Goal: Task Accomplishment & Management: Manage account settings

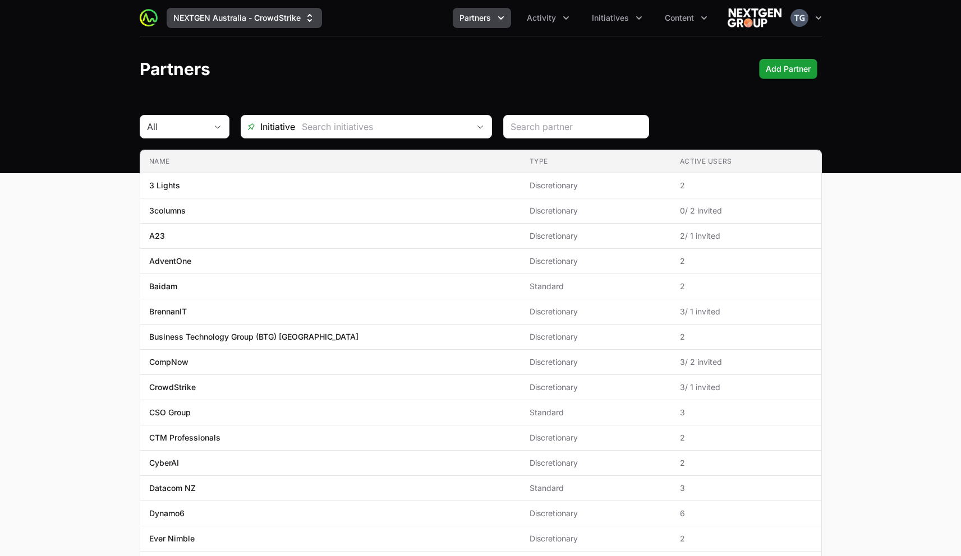
click at [306, 16] on icon "Supplier switch menu" at bounding box center [309, 17] width 11 height 11
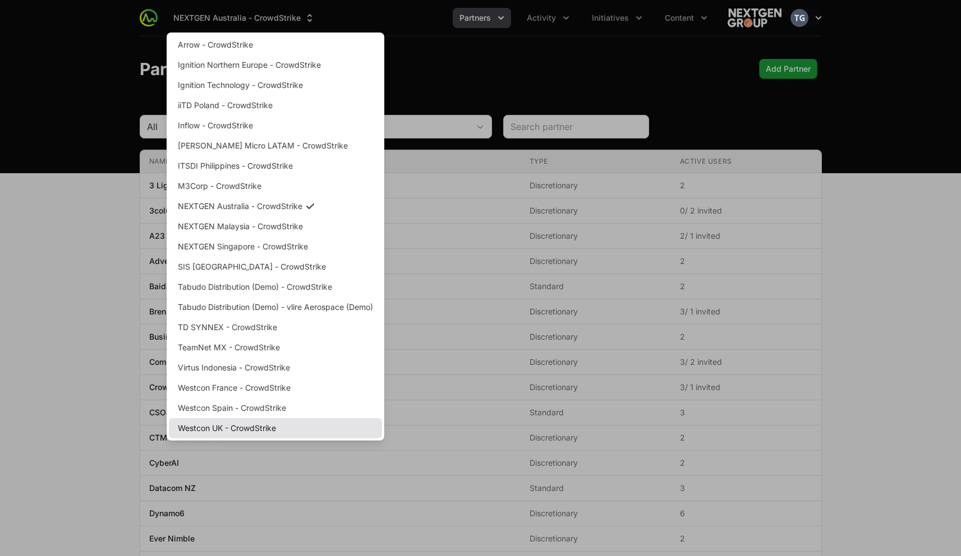
click at [232, 425] on link "Westcon UK - CrowdStrike" at bounding box center [275, 428] width 213 height 20
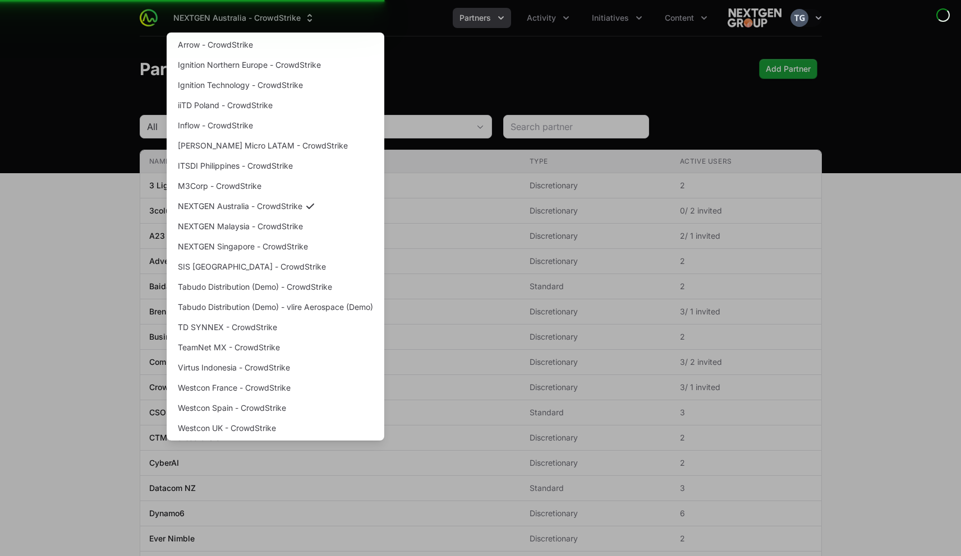
click at [537, 66] on div "Supplier switch menu" at bounding box center [480, 278] width 961 height 556
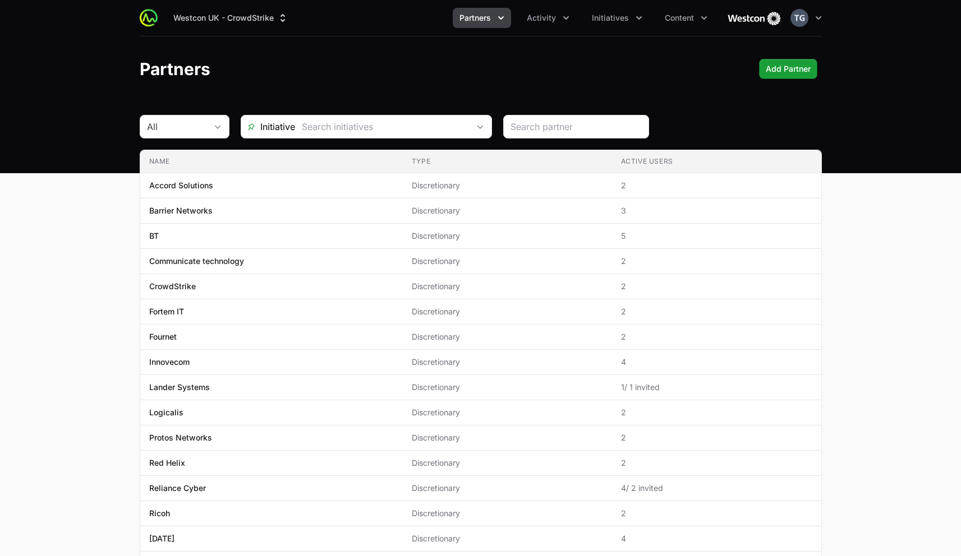
click at [505, 9] on button "Partners" at bounding box center [482, 18] width 58 height 20
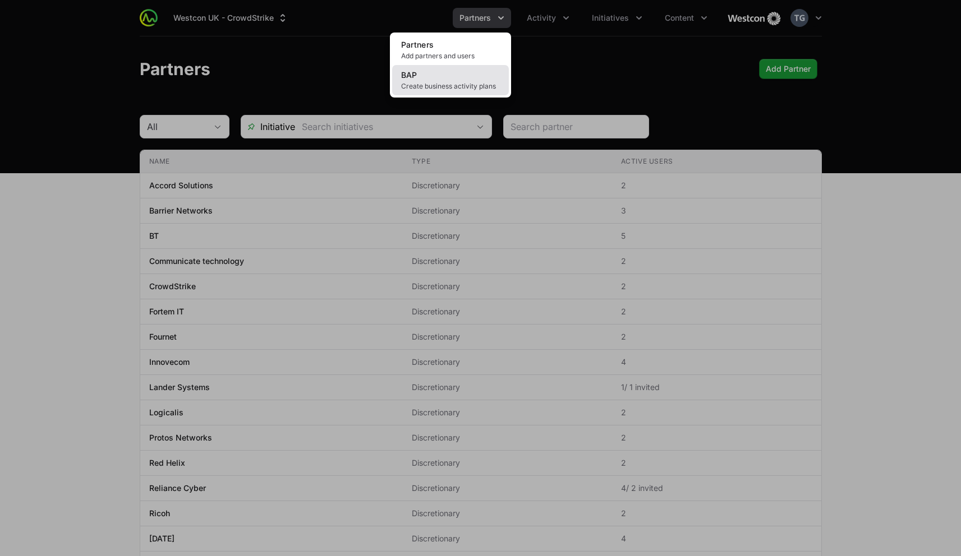
click at [461, 82] on span "Create business activity plans" at bounding box center [450, 86] width 99 height 9
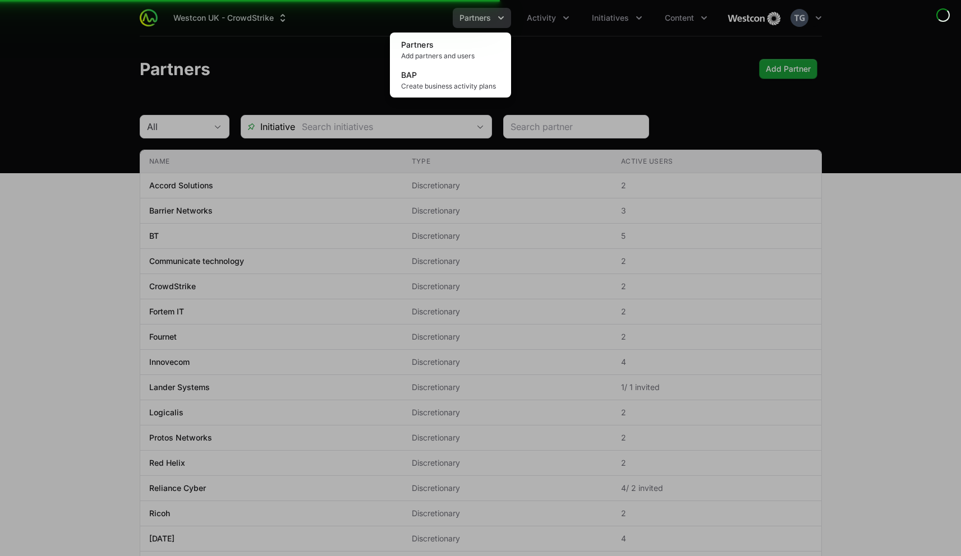
click at [664, 84] on div "Partners menu" at bounding box center [480, 278] width 961 height 556
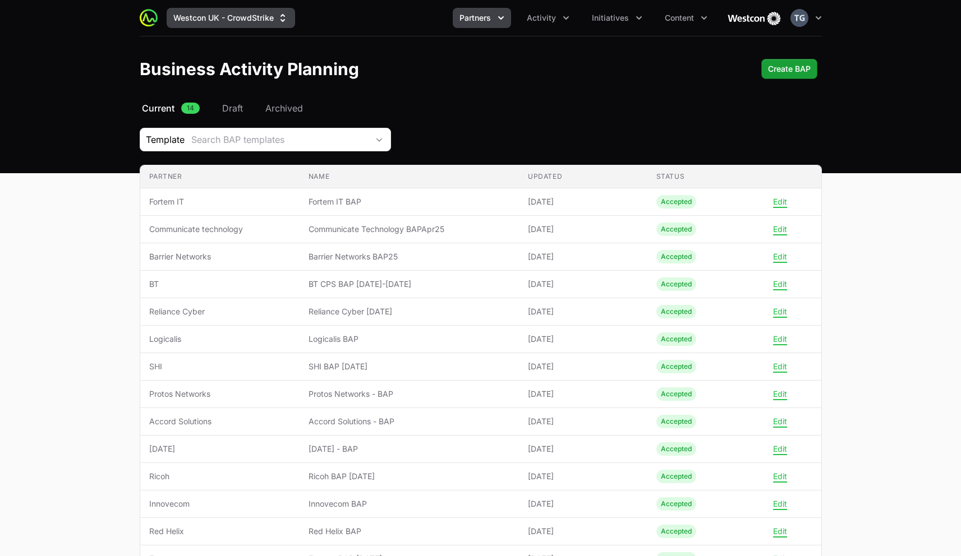
click at [265, 16] on button "Westcon UK - CrowdStrike" at bounding box center [231, 18] width 128 height 20
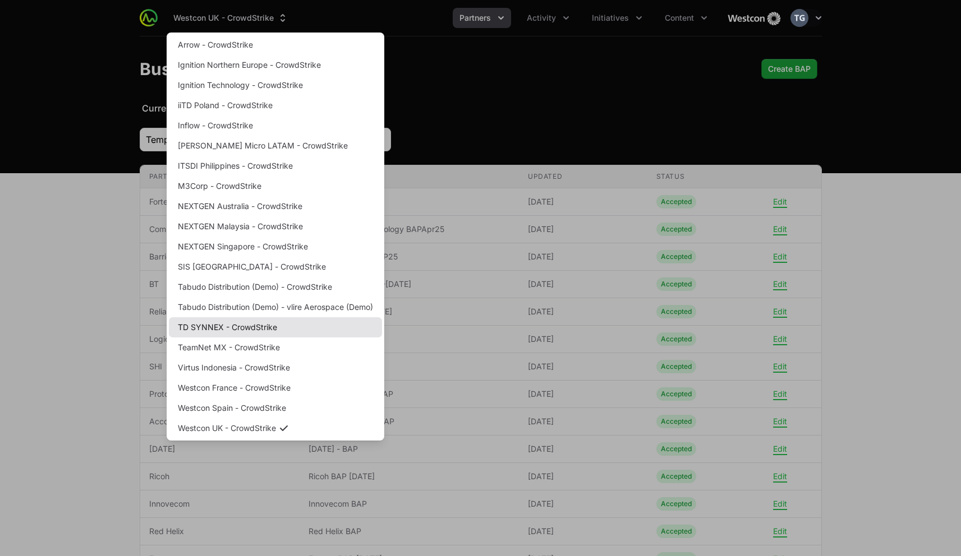
click at [253, 328] on link "TD SYNNEX - CrowdStrike" at bounding box center [275, 327] width 213 height 20
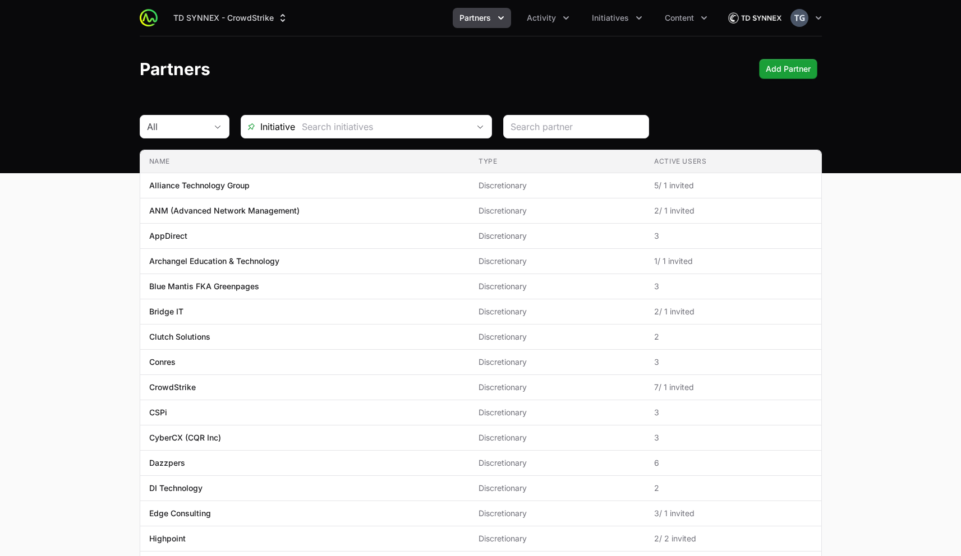
click at [485, 17] on span "Partners" at bounding box center [474, 17] width 31 height 11
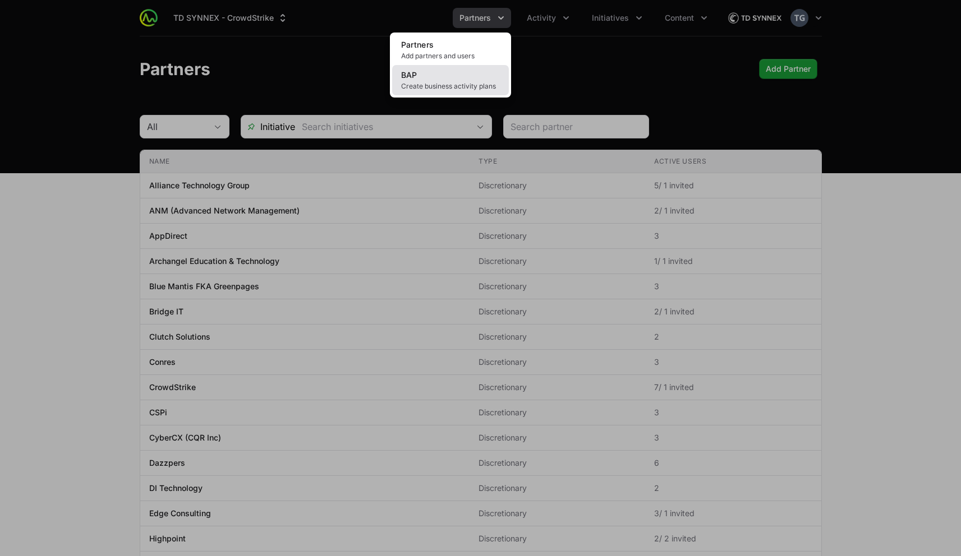
click at [468, 85] on span "Create business activity plans" at bounding box center [450, 86] width 99 height 9
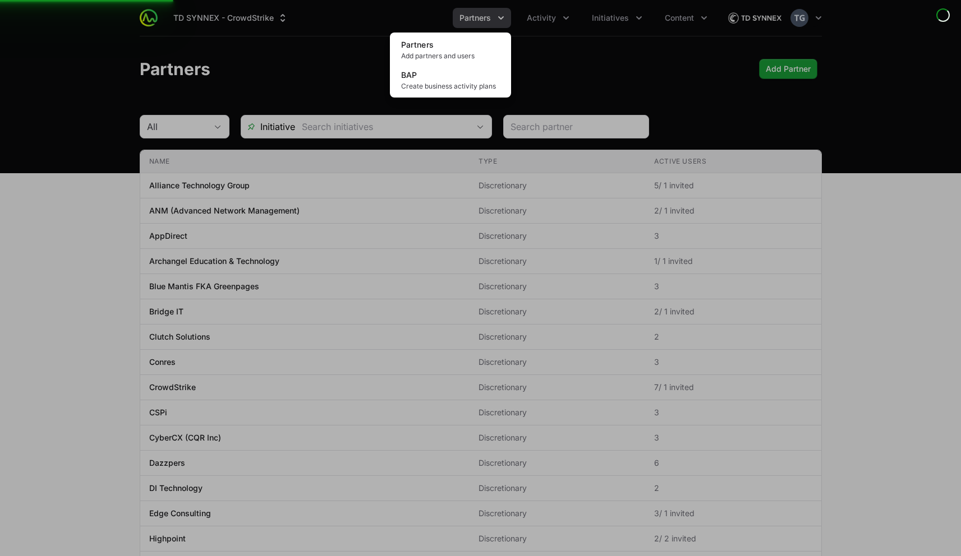
click at [558, 66] on div "Partners menu" at bounding box center [480, 278] width 961 height 556
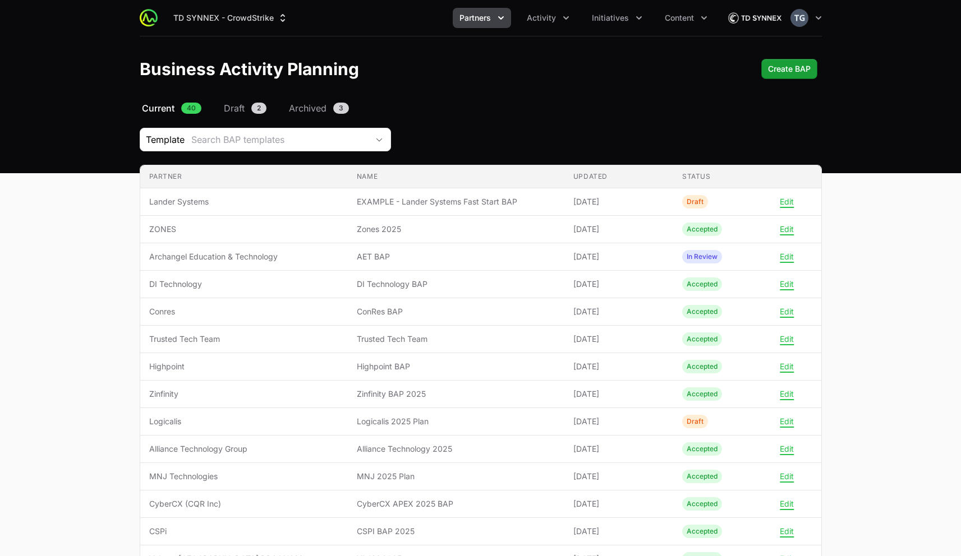
drag, startPoint x: 66, startPoint y: 225, endPoint x: 76, endPoint y: 220, distance: 11.1
click at [67, 225] on main "Select a tab Current Draft Archived Current 40 Draft 2 Archived 3 Template Sear…" at bounding box center [480, 520] width 961 height 836
click at [291, 17] on button "TD SYNNEX - CrowdStrike" at bounding box center [231, 18] width 128 height 20
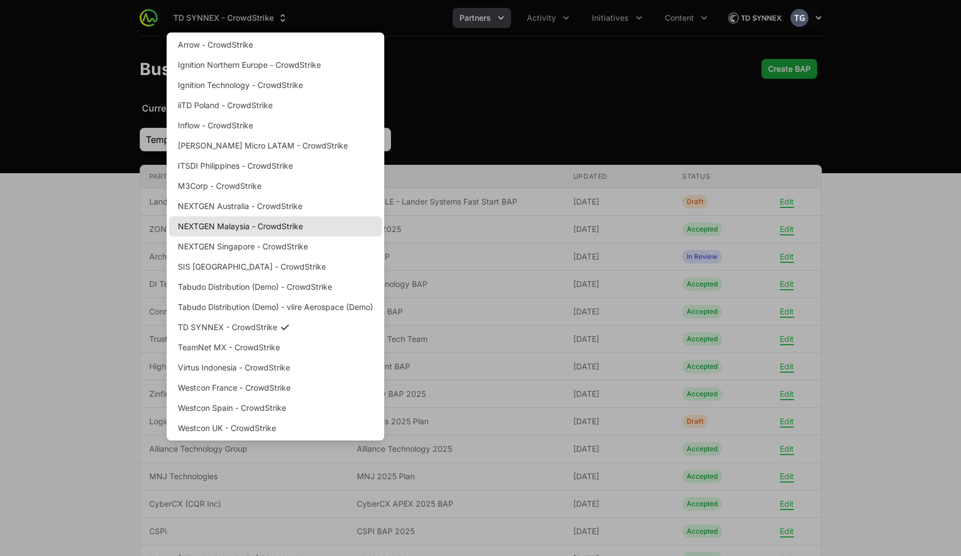
click at [259, 229] on link "NEXTGEN Malaysia - CrowdStrike" at bounding box center [275, 227] width 213 height 20
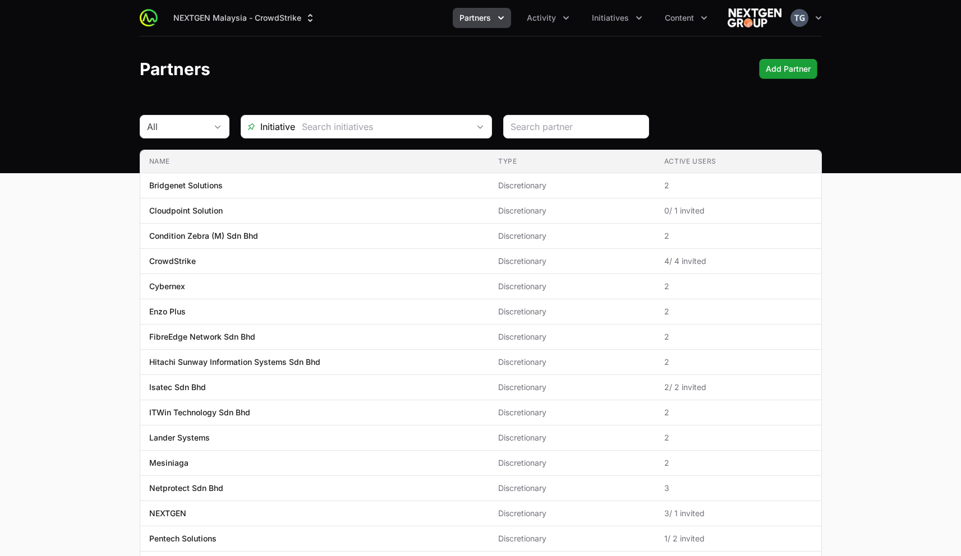
click at [335, 80] on header "Partners Add Partner" at bounding box center [480, 68] width 961 height 65
click at [270, 16] on button "NEXTGEN Malaysia - CrowdStrike" at bounding box center [245, 18] width 156 height 20
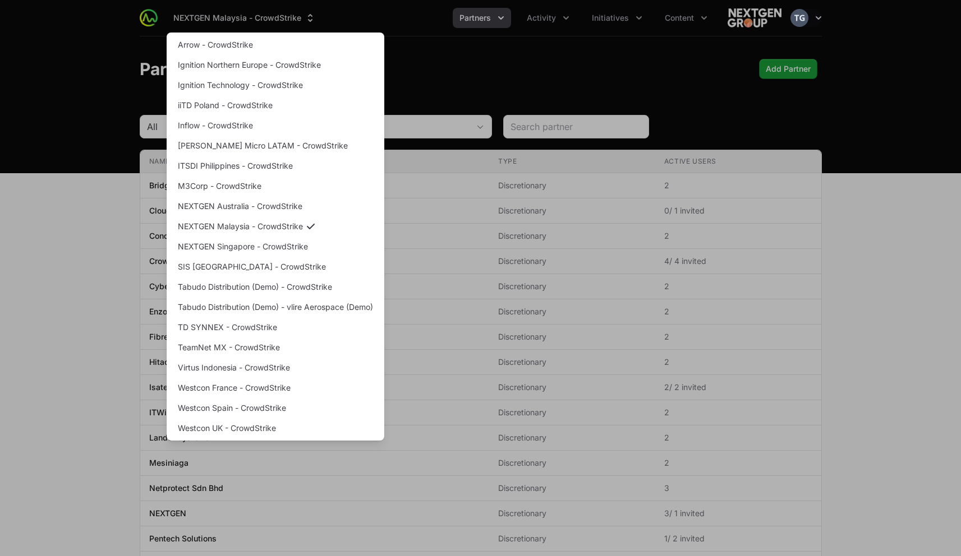
drag, startPoint x: 81, startPoint y: 94, endPoint x: 106, endPoint y: 92, distance: 24.8
click at [81, 95] on div "Supplier switch menu" at bounding box center [480, 278] width 961 height 556
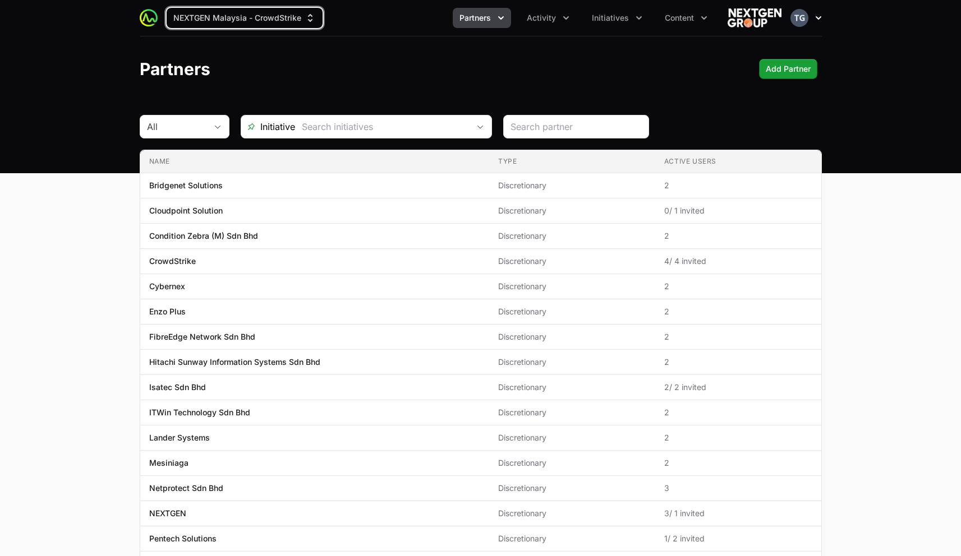
click at [820, 19] on icon "button" at bounding box center [818, 17] width 11 height 11
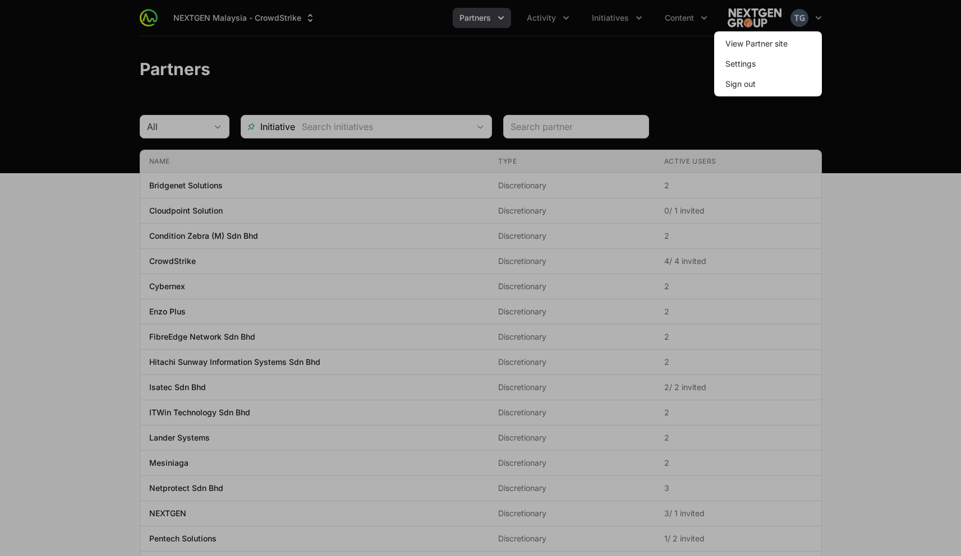
click at [787, 80] on span "Sign out" at bounding box center [768, 84] width 108 height 20
click at [788, 84] on span "Sign out" at bounding box center [768, 84] width 108 height 20
click at [738, 89] on button "Sign out" at bounding box center [740, 84] width 48 height 20
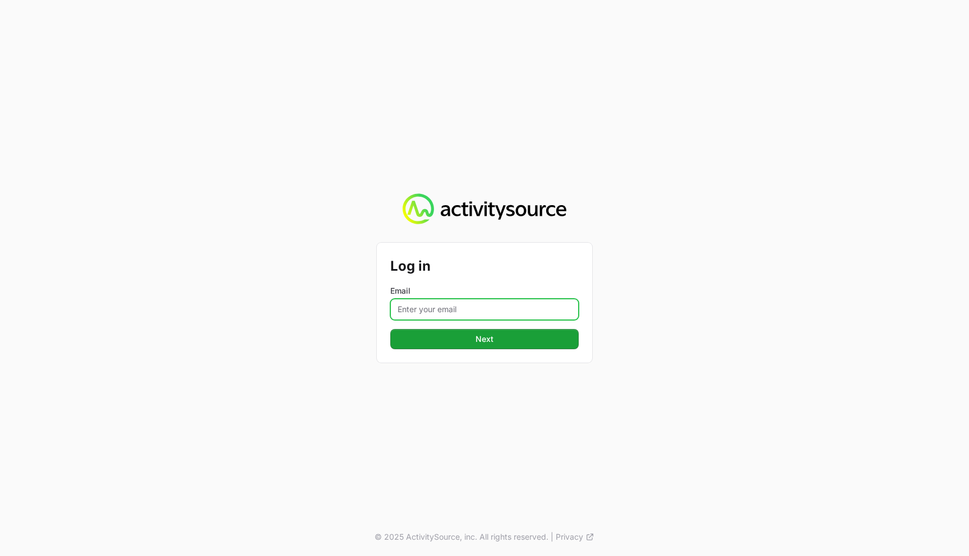
click at [466, 303] on input "Email" at bounding box center [484, 309] width 188 height 21
type input "[PERSON_NAME][EMAIL_ADDRESS][DOMAIN_NAME]"
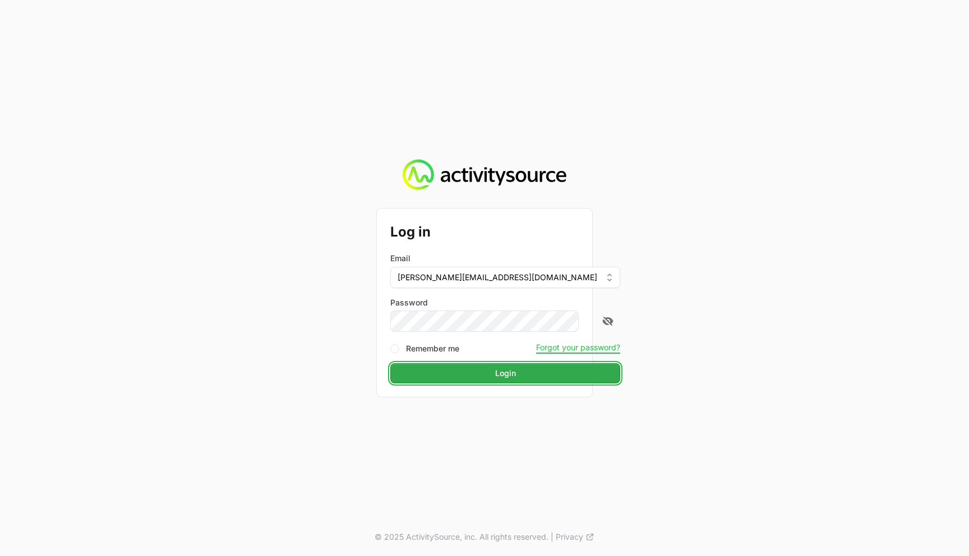
click at [495, 372] on span "Login" at bounding box center [505, 373] width 21 height 13
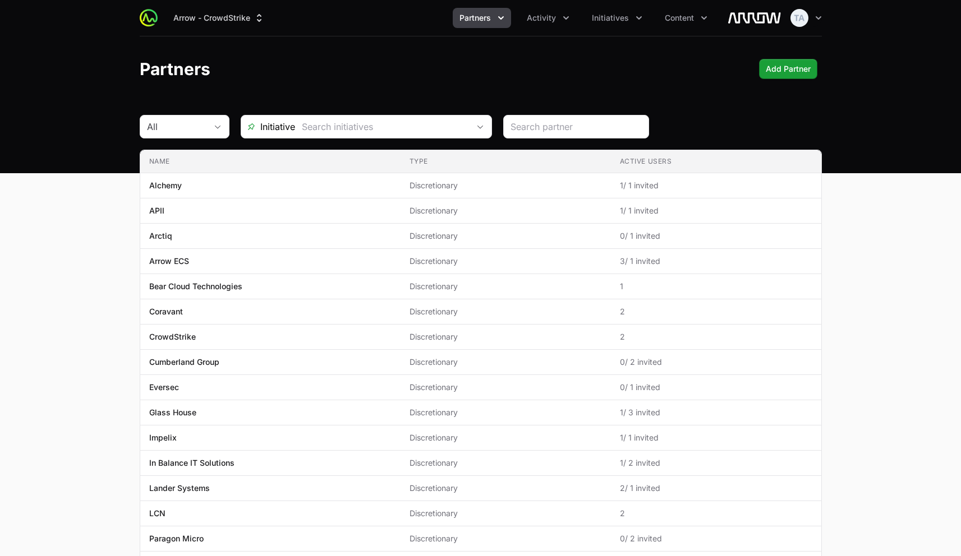
click at [88, 131] on main "All Initiative Name Type Active Users Name Alchemy Type Discretionary Active Us…" at bounding box center [480, 427] width 961 height 625
drag, startPoint x: 388, startPoint y: 28, endPoint x: 547, endPoint y: 27, distance: 159.9
click at [388, 28] on div "Arrow - CrowdStrike Partners Activity Initiatives Content Open user menu Open m…" at bounding box center [481, 18] width 682 height 36
click at [563, 27] on button "Activity" at bounding box center [548, 18] width 56 height 20
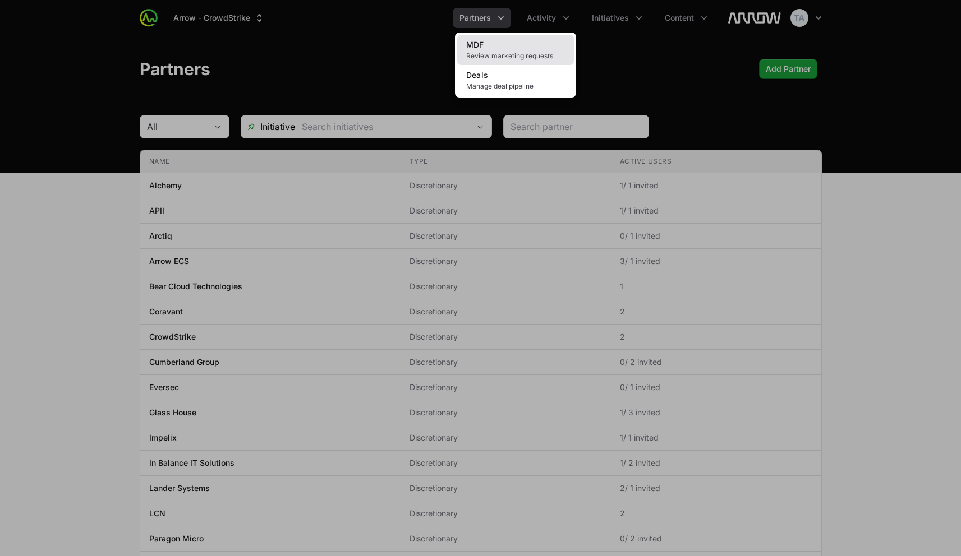
click at [529, 54] on span "Review marketing requests" at bounding box center [515, 56] width 99 height 9
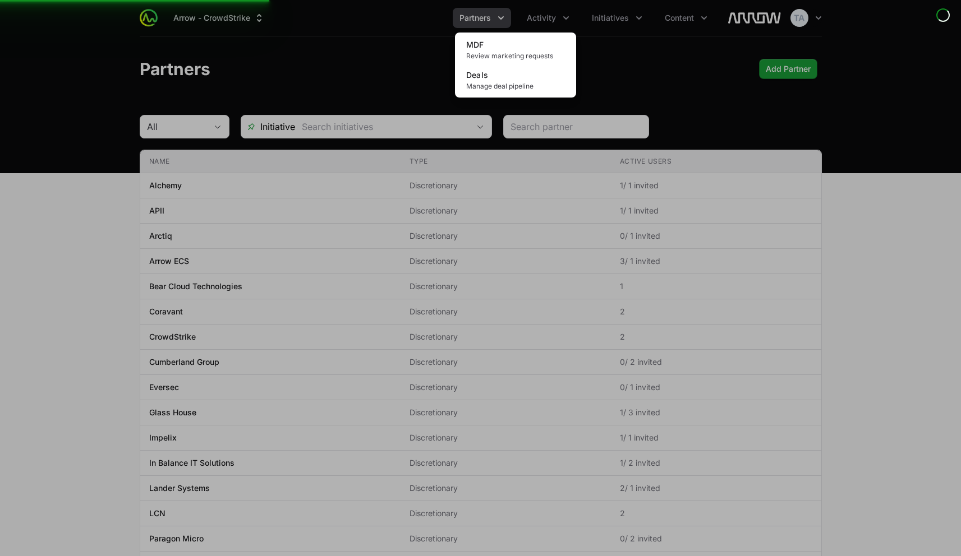
click at [399, 40] on div "Activity menu" at bounding box center [480, 278] width 961 height 556
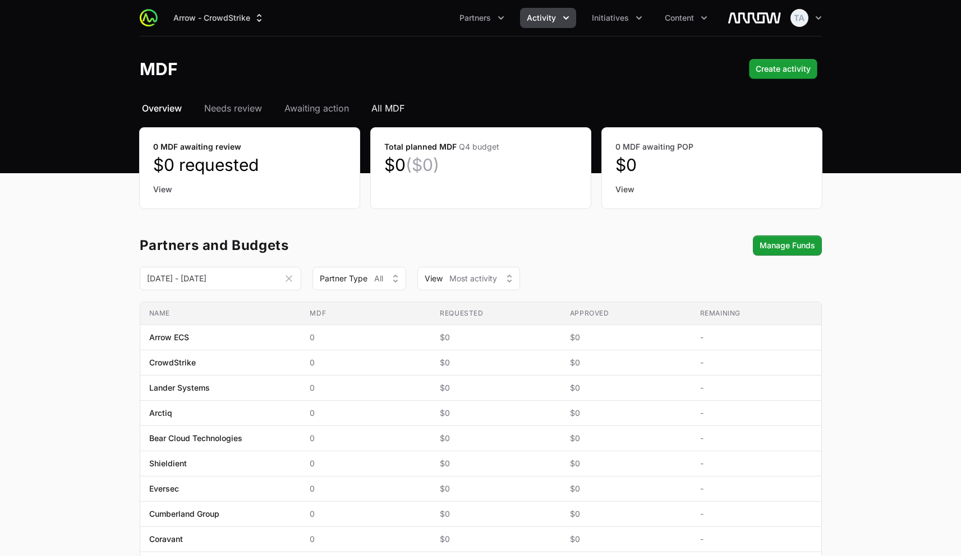
click at [388, 107] on span "All MDF" at bounding box center [387, 108] width 33 height 13
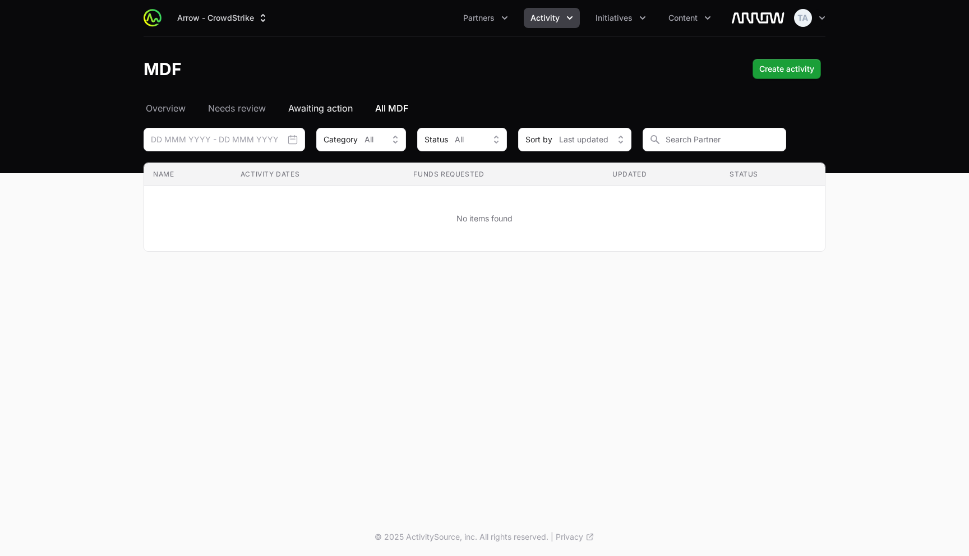
click at [321, 111] on span "Awaiting action" at bounding box center [320, 108] width 65 height 13
click at [244, 107] on span "Needs review" at bounding box center [237, 108] width 58 height 13
click at [167, 105] on span "Overview" at bounding box center [166, 108] width 40 height 13
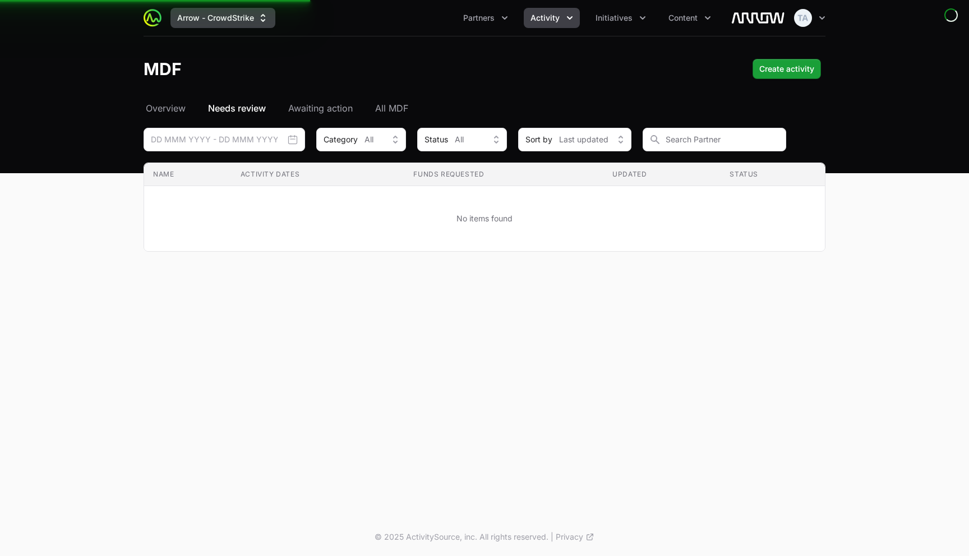
click at [226, 18] on button "Arrow - CrowdStrike" at bounding box center [223, 18] width 105 height 20
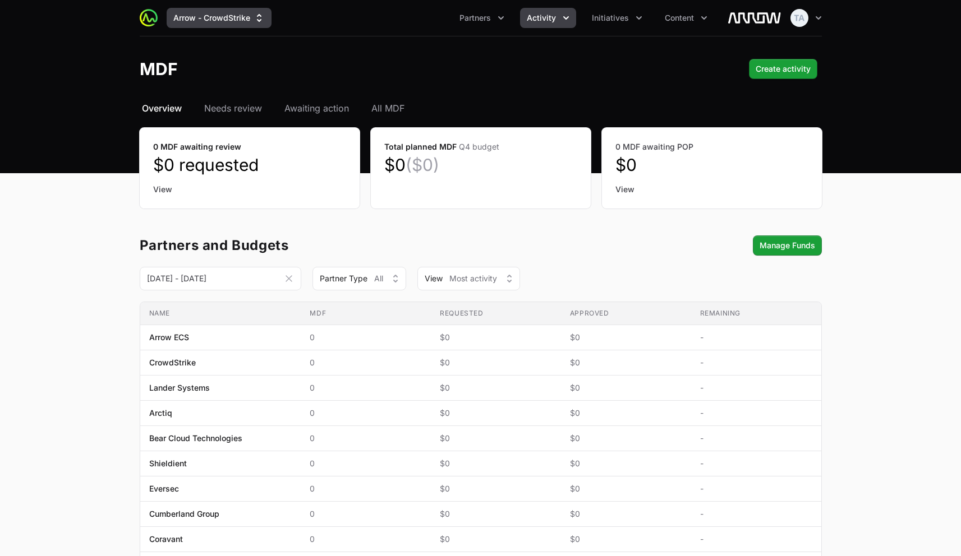
click at [237, 16] on button "Arrow - CrowdStrike" at bounding box center [219, 18] width 105 height 20
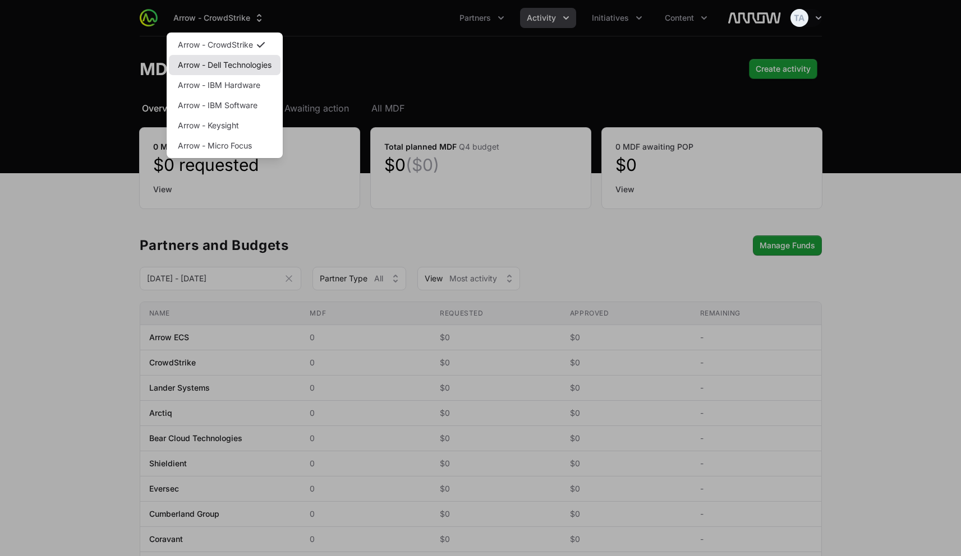
click at [238, 63] on link "Arrow - Dell Technologies" at bounding box center [225, 65] width 112 height 20
click at [383, 63] on div "Supplier switch menu" at bounding box center [480, 278] width 961 height 556
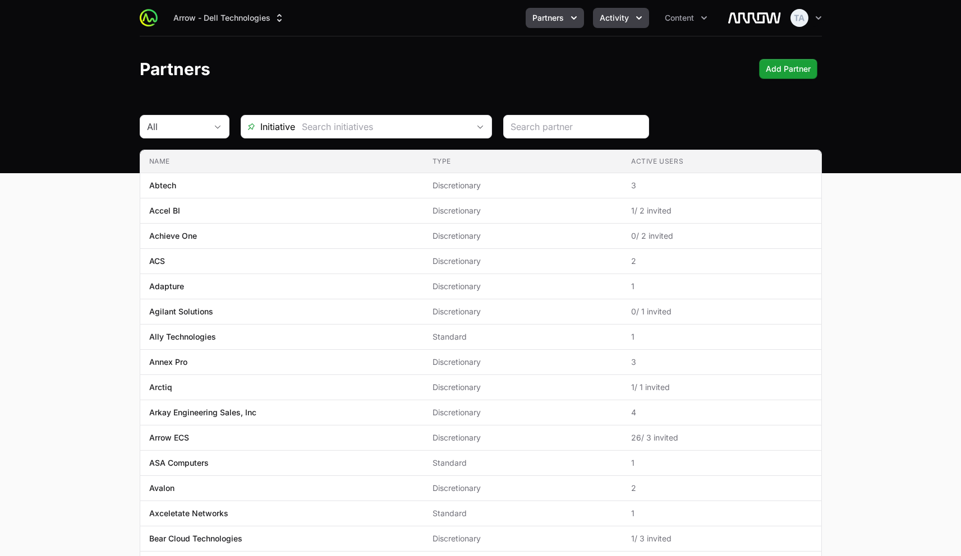
click at [615, 13] on span "Activity" at bounding box center [614, 17] width 29 height 11
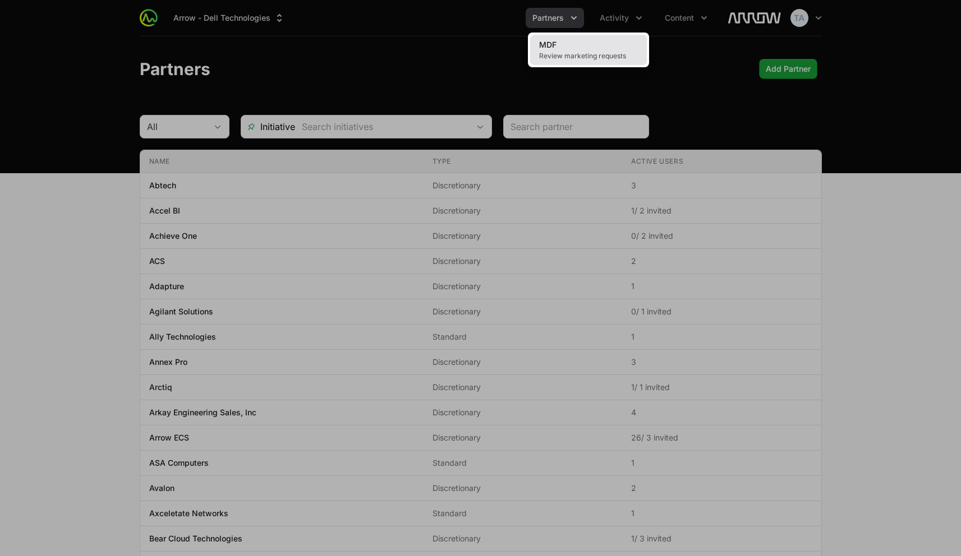
click at [595, 56] on span "Review marketing requests" at bounding box center [588, 56] width 99 height 9
click at [689, 65] on div "Activity menu" at bounding box center [480, 278] width 961 height 556
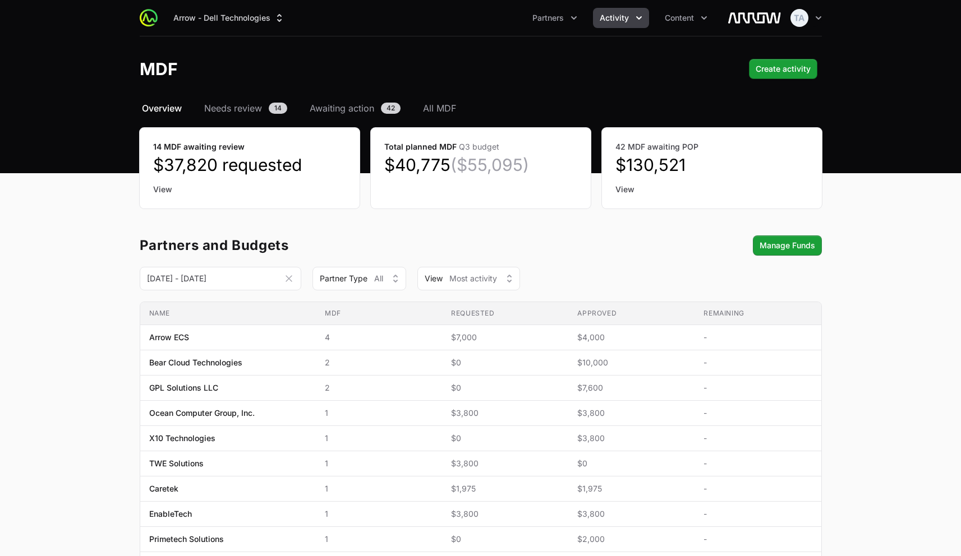
click at [595, 72] on div "MDF Create activity" at bounding box center [481, 69] width 682 height 20
click at [280, 25] on button "Arrow - Dell Technologies" at bounding box center [229, 18] width 125 height 20
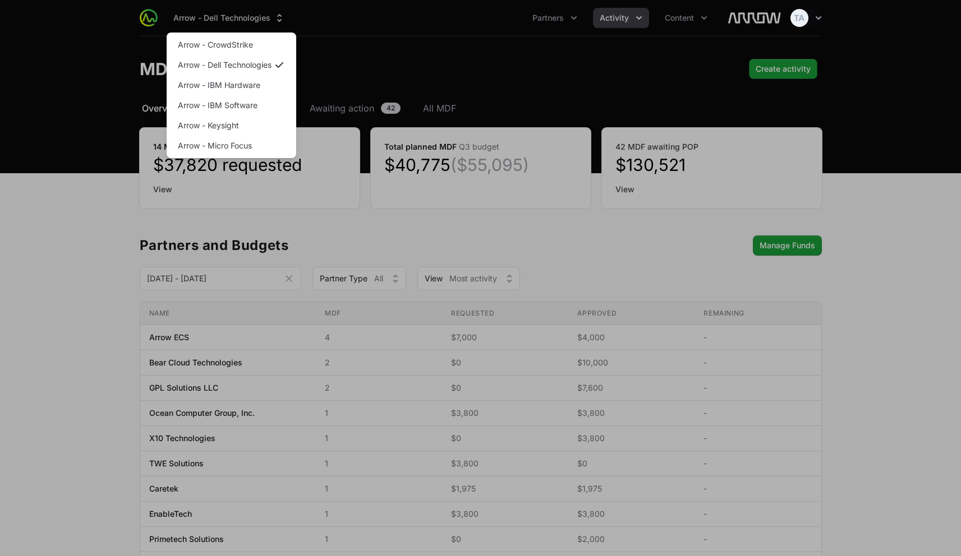
click at [150, 24] on div "Supplier switch menu" at bounding box center [480, 278] width 961 height 556
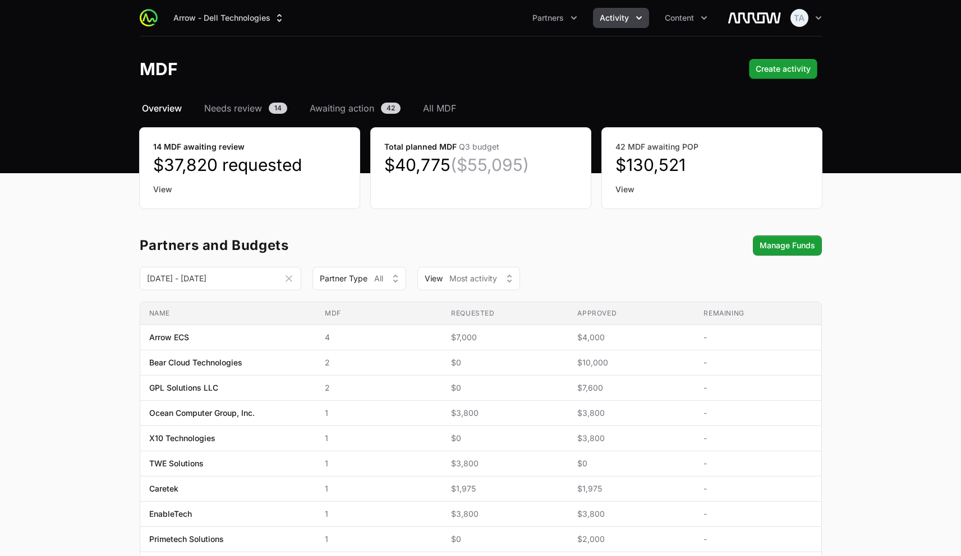
click at [828, 13] on div "Arrow - Dell Technologies Partners Activity Content Open user menu Open main me…" at bounding box center [481, 18] width 718 height 36
click at [814, 16] on icon "button" at bounding box center [818, 17] width 11 height 11
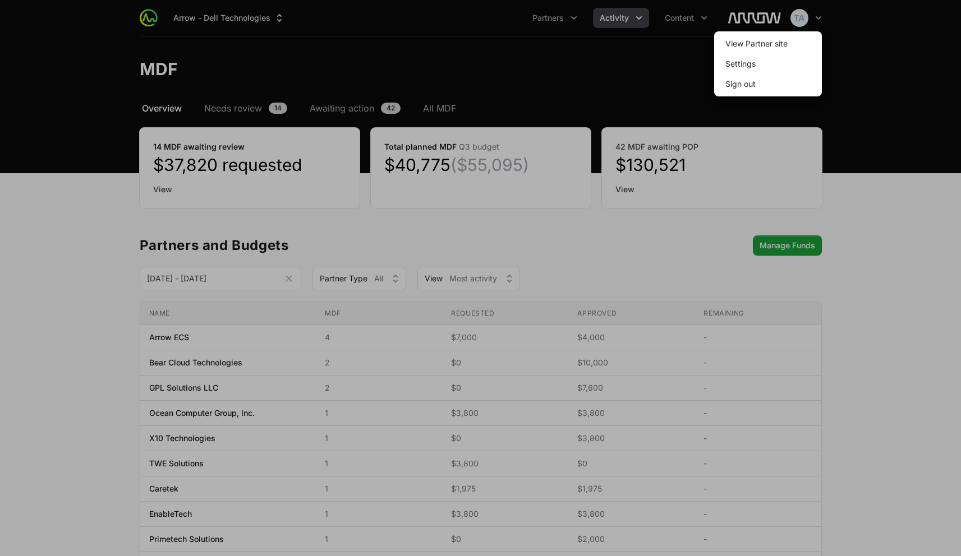
drag, startPoint x: 589, startPoint y: 53, endPoint x: 340, endPoint y: 12, distance: 252.3
click at [589, 53] on div at bounding box center [480, 278] width 961 height 556
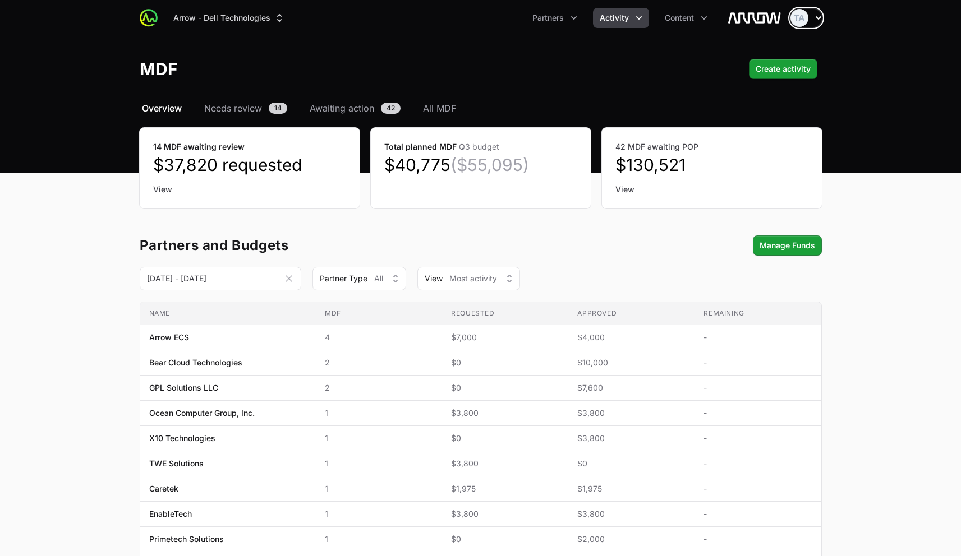
click at [816, 17] on icon "button" at bounding box center [819, 17] width 6 height 3
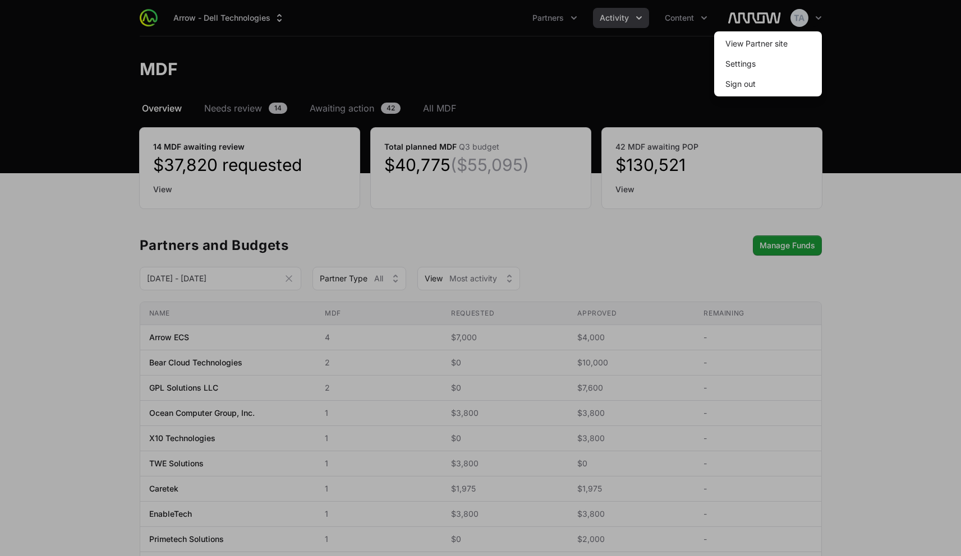
click at [782, 76] on span "Sign out" at bounding box center [768, 84] width 108 height 20
click at [780, 80] on span "Sign out" at bounding box center [768, 84] width 108 height 20
click at [728, 76] on button "Sign out" at bounding box center [740, 84] width 48 height 20
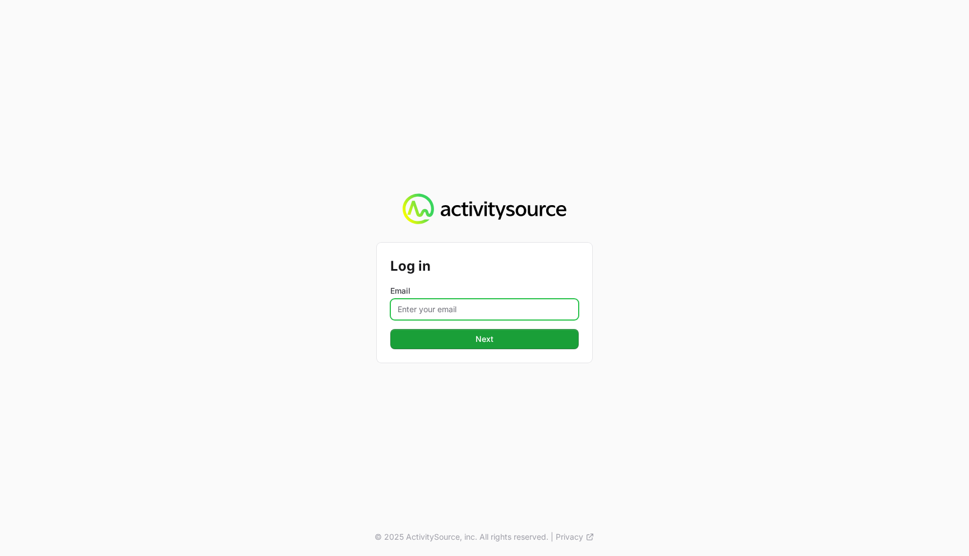
click at [485, 317] on input "Email" at bounding box center [484, 309] width 188 height 21
type input "[PERSON_NAME][EMAIL_ADDRESS][DOMAIN_NAME]"
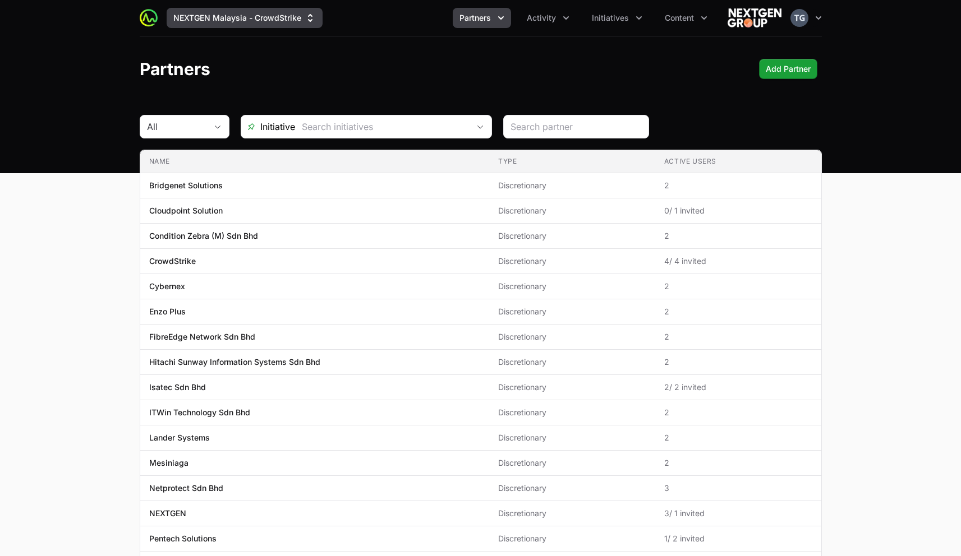
click at [271, 11] on button "NEXTGEN Malaysia - CrowdStrike" at bounding box center [245, 18] width 156 height 20
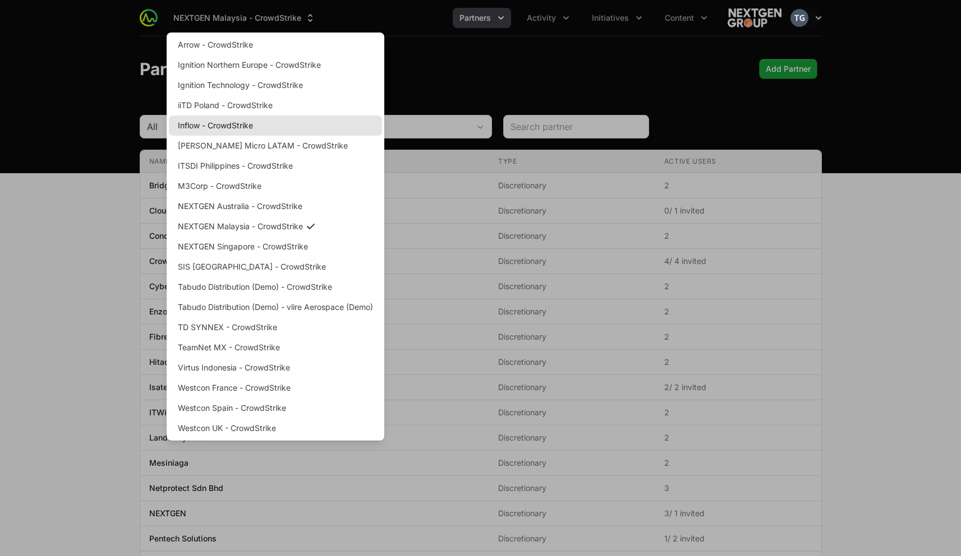
click at [204, 125] on link "Inflow - CrowdStrike" at bounding box center [275, 126] width 213 height 20
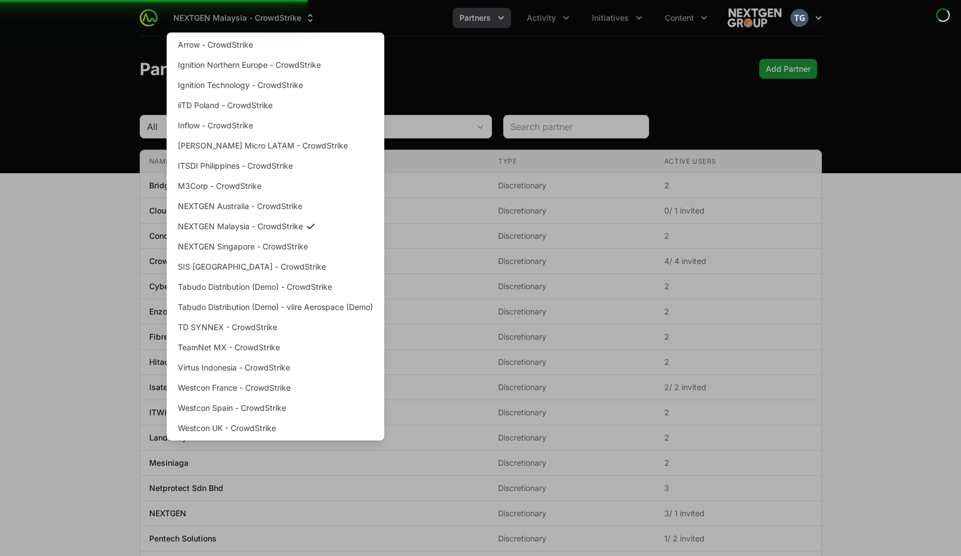
click at [553, 89] on div "Supplier switch menu" at bounding box center [480, 278] width 961 height 556
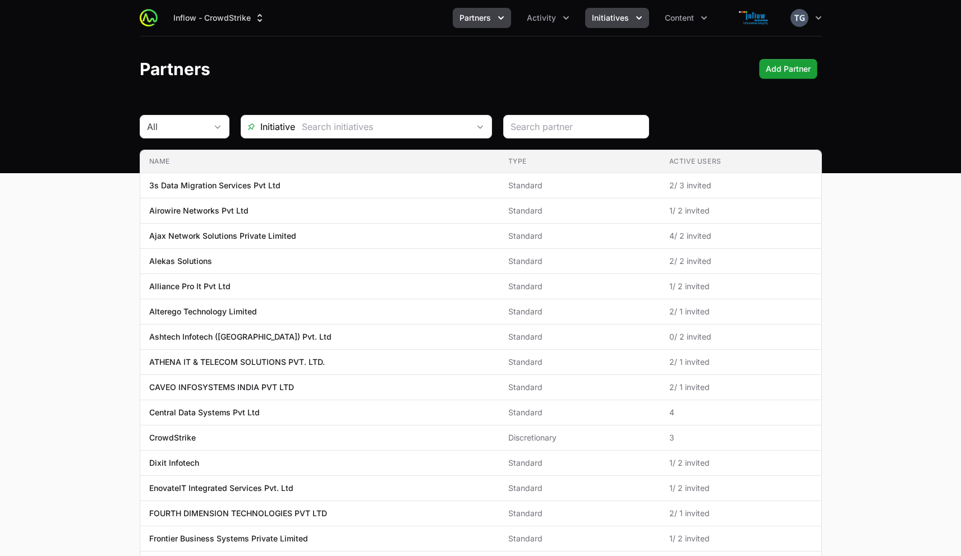
click at [622, 16] on span "Initiatives" at bounding box center [610, 17] width 37 height 11
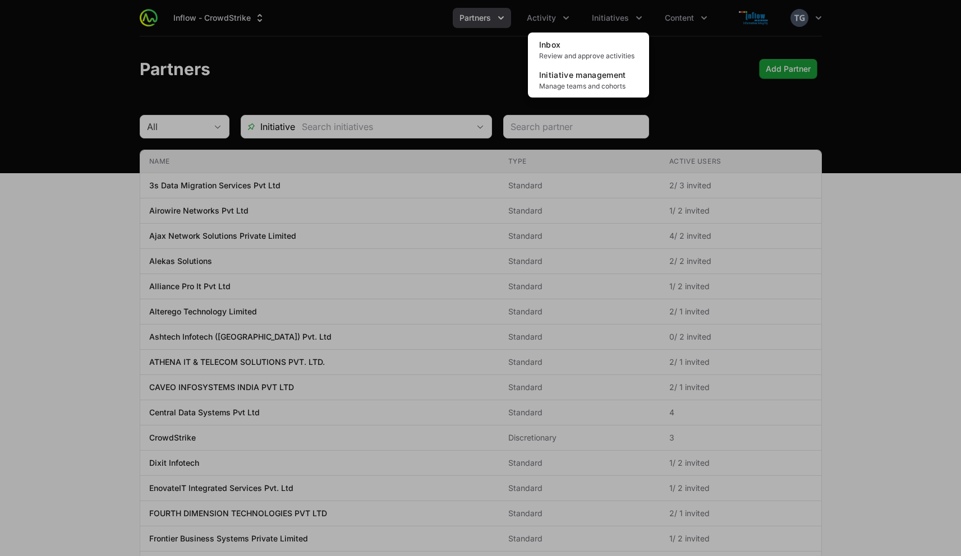
click at [626, 15] on div "Initiatives menu" at bounding box center [480, 278] width 961 height 556
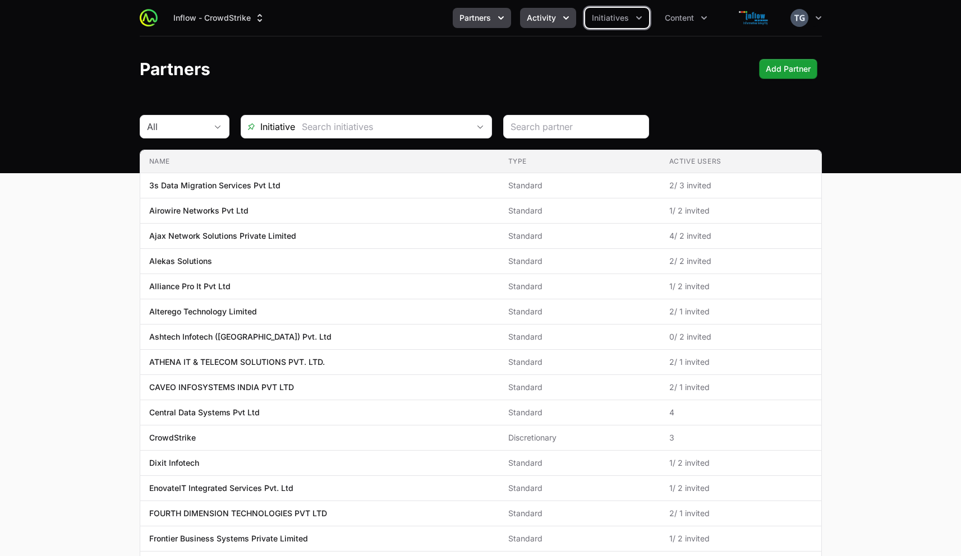
click at [536, 13] on span "Activity" at bounding box center [541, 17] width 29 height 11
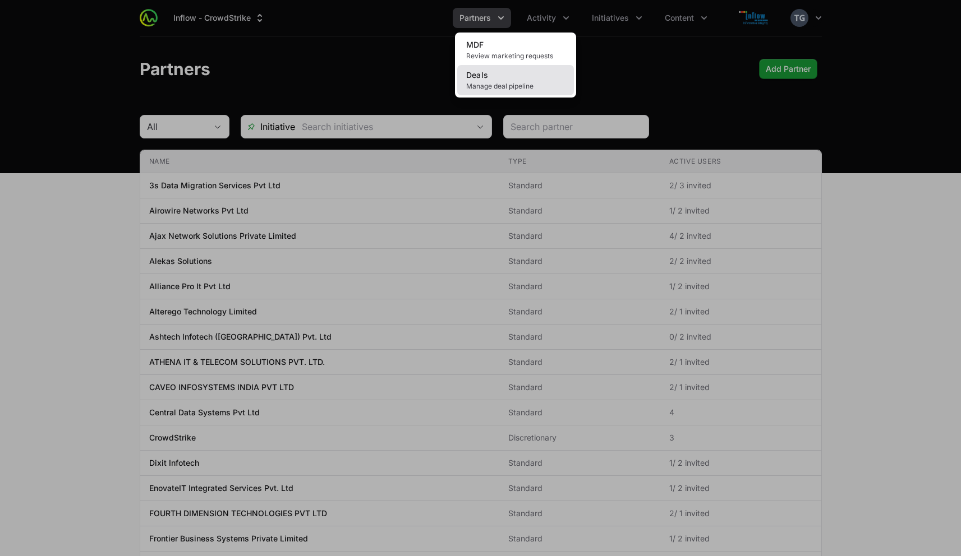
click at [514, 82] on span "Manage deal pipeline" at bounding box center [515, 86] width 99 height 9
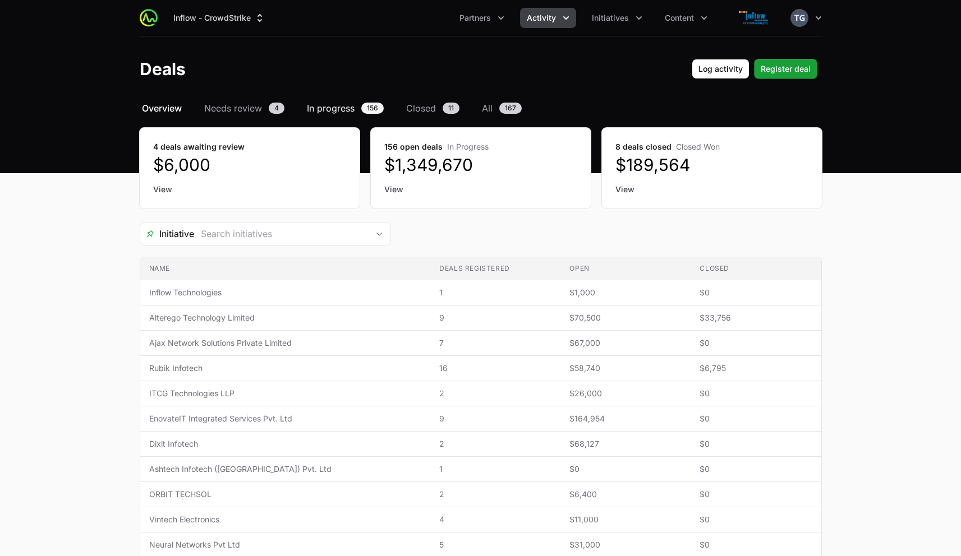
click at [337, 110] on span "In progress" at bounding box center [331, 108] width 48 height 13
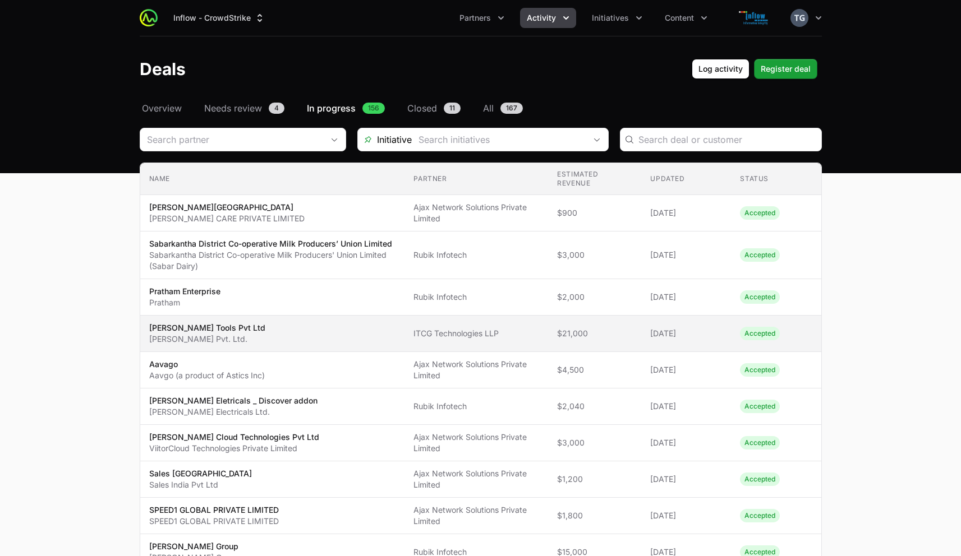
click at [382, 333] on span "[PERSON_NAME] Tools Pvt Ltd [PERSON_NAME] Tools Pvt. Ltd." at bounding box center [272, 334] width 247 height 22
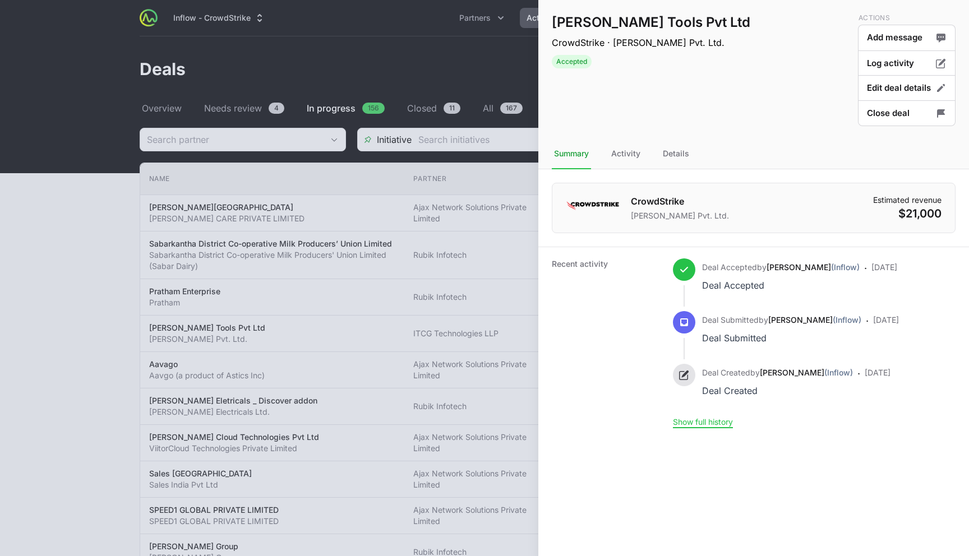
click at [202, 56] on div at bounding box center [484, 278] width 969 height 556
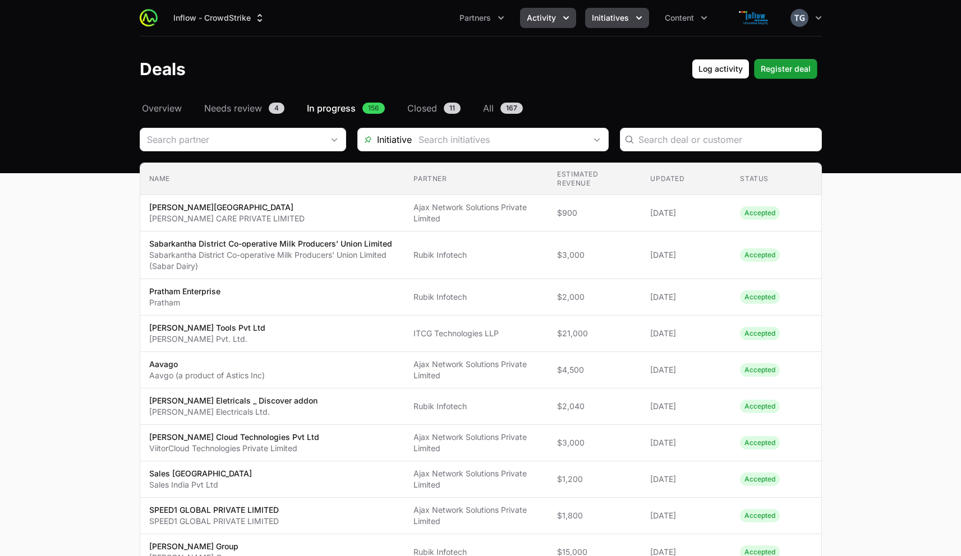
click at [605, 15] on span "Initiatives" at bounding box center [610, 17] width 37 height 11
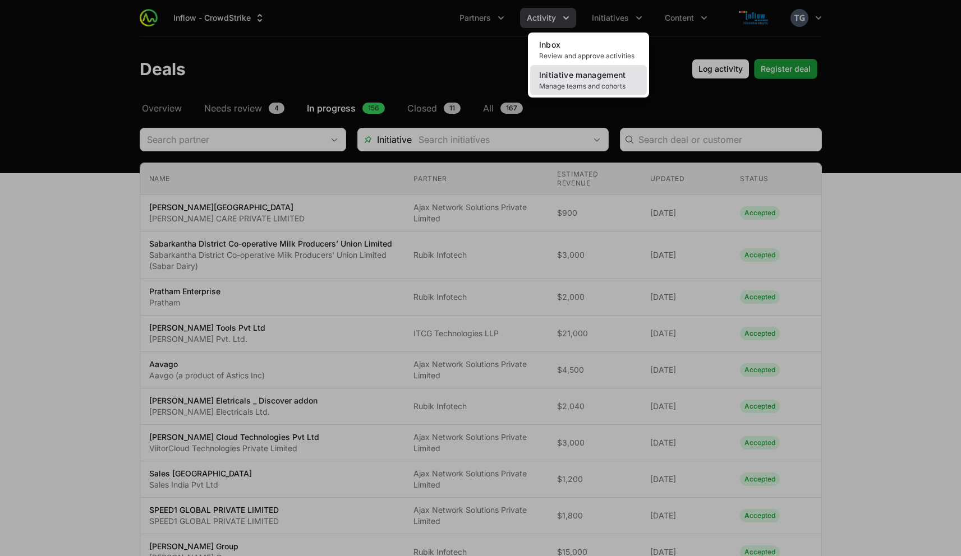
click at [587, 79] on span "Initiative management" at bounding box center [582, 75] width 87 height 10
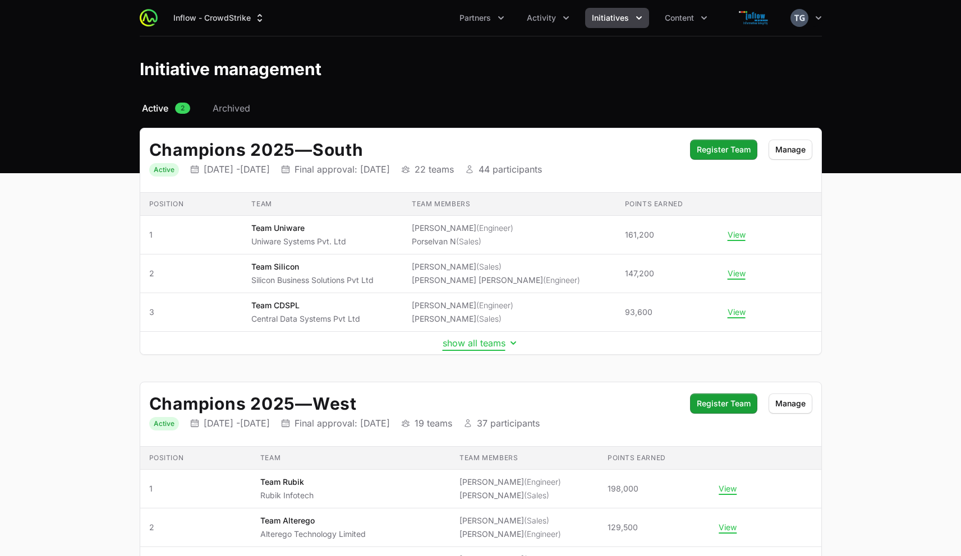
click at [491, 346] on button "show all teams" at bounding box center [481, 343] width 76 height 11
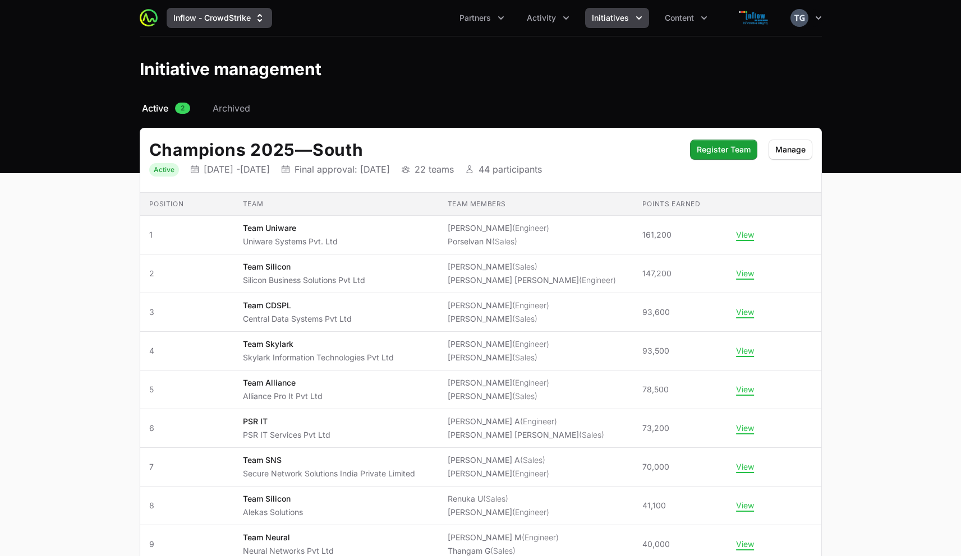
click at [257, 20] on icon "Supplier switch menu" at bounding box center [259, 18] width 4 height 8
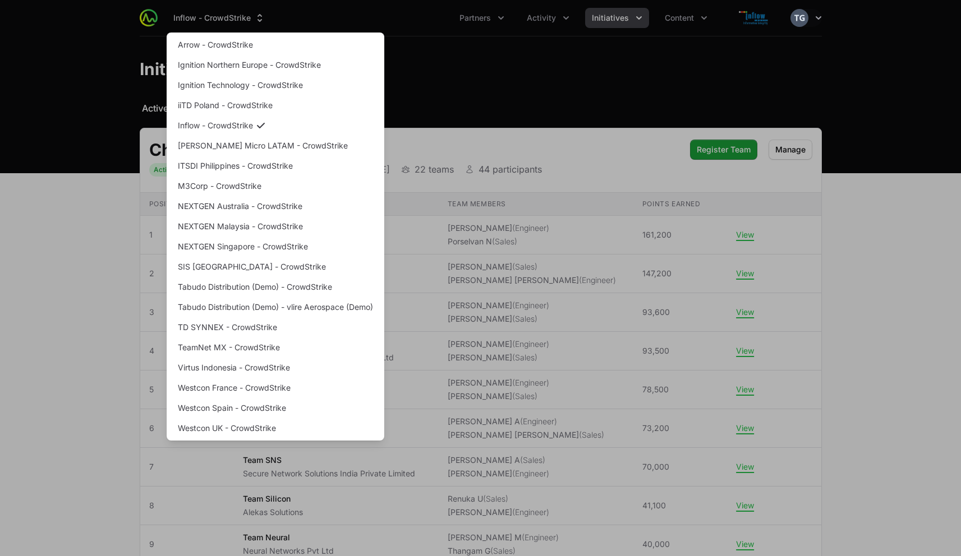
click at [33, 245] on div "Supplier switch menu" at bounding box center [480, 278] width 961 height 556
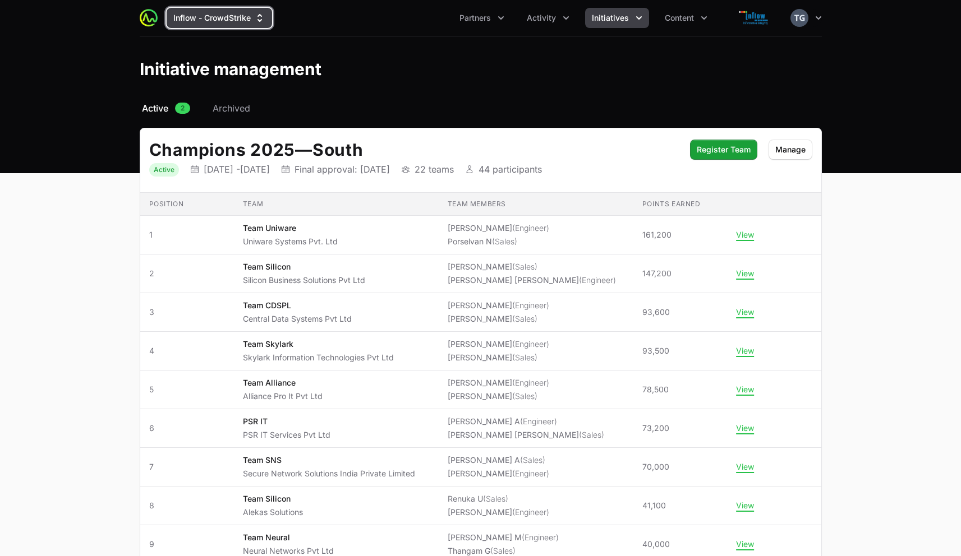
click at [209, 27] on button "Inflow - CrowdStrike" at bounding box center [219, 18] width 105 height 20
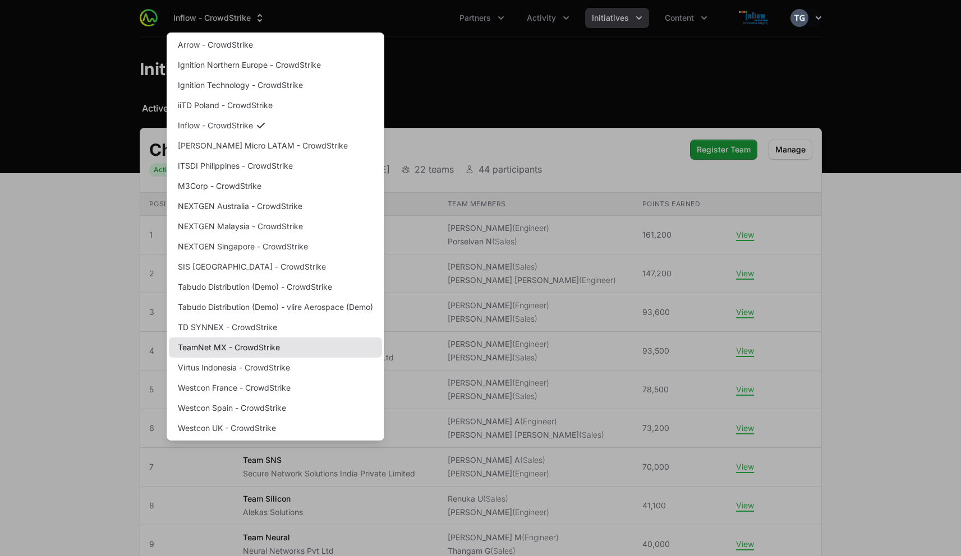
click at [246, 340] on link "TeamNet MX - CrowdStrike" at bounding box center [275, 348] width 213 height 20
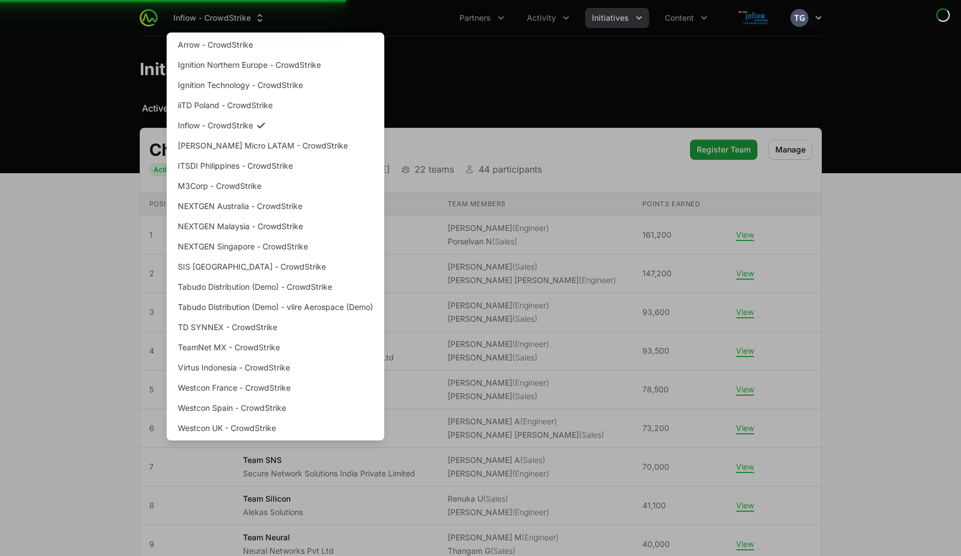
click at [472, 62] on div "Supplier switch menu" at bounding box center [480, 278] width 961 height 556
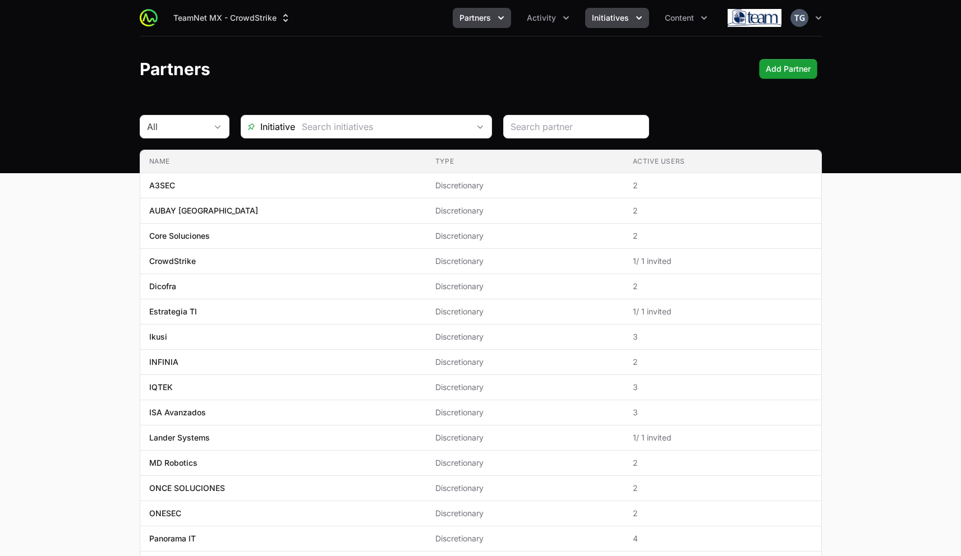
click at [616, 26] on button "Initiatives" at bounding box center [617, 18] width 64 height 20
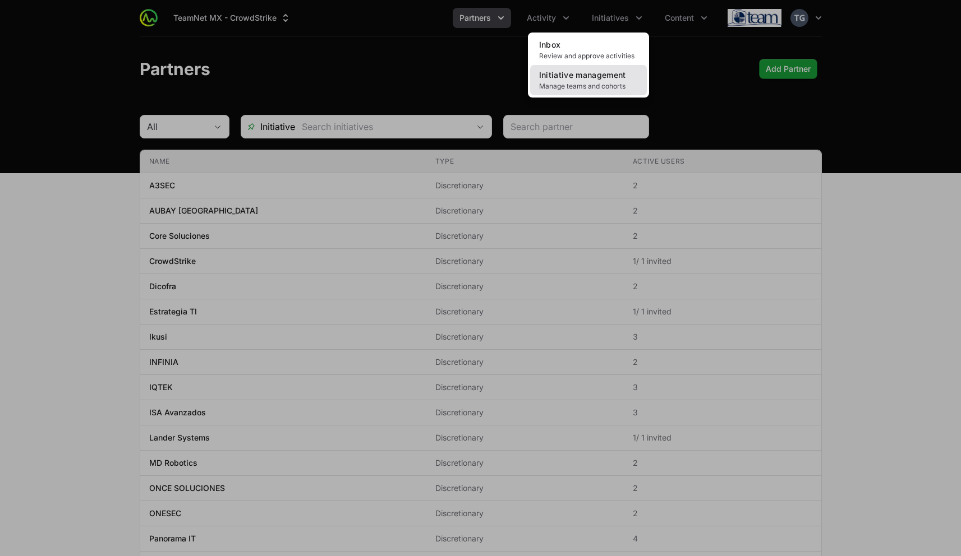
click at [622, 72] on span "Initiative management" at bounding box center [582, 75] width 87 height 10
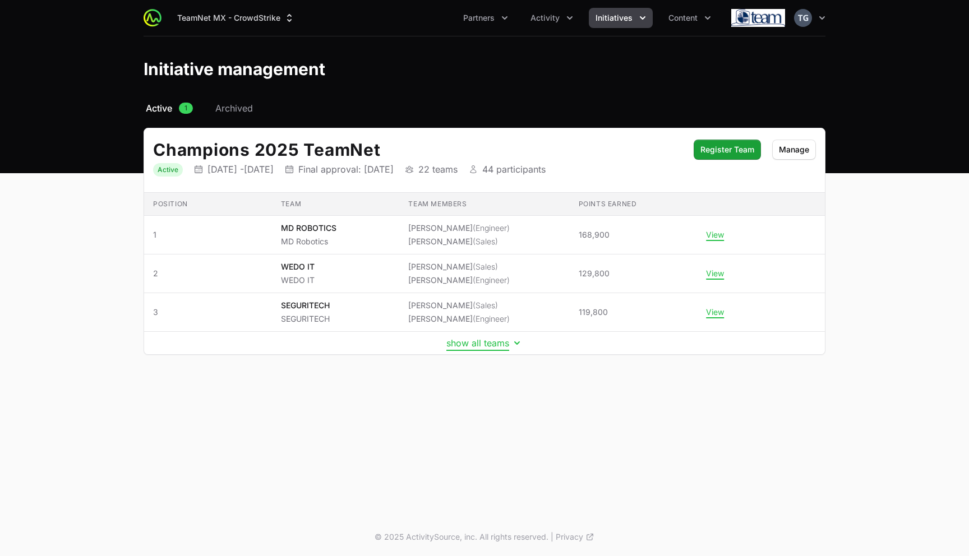
click at [472, 342] on button "show all teams" at bounding box center [484, 343] width 76 height 11
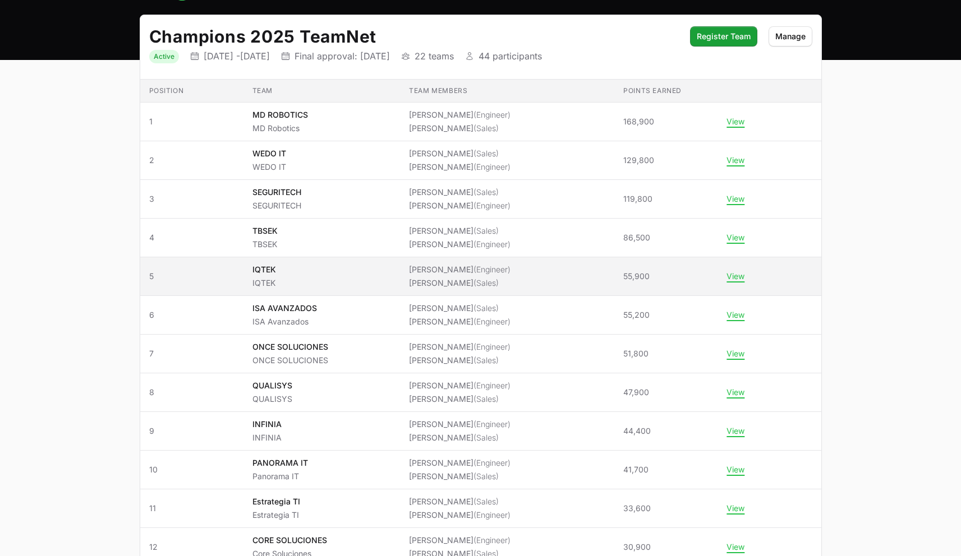
scroll to position [116, 0]
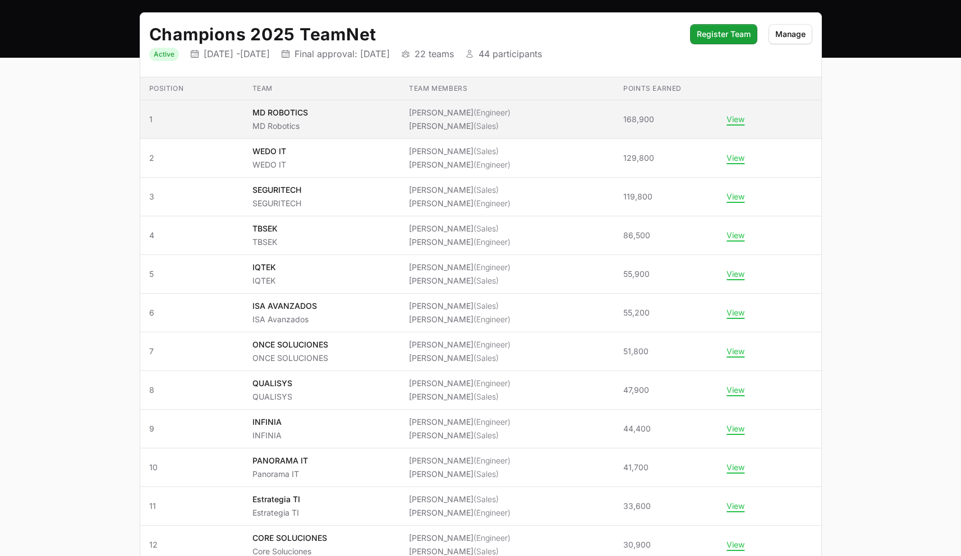
click at [732, 126] on td "View" at bounding box center [768, 119] width 103 height 39
click at [731, 122] on button "View" at bounding box center [735, 119] width 18 height 10
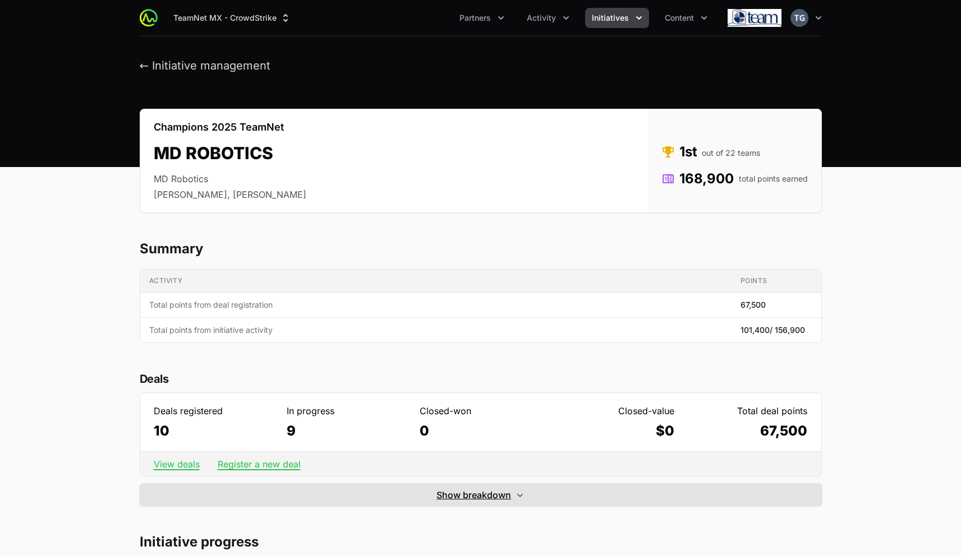
click at [484, 503] on button "Show breakdown Hide breakdown" at bounding box center [481, 495] width 682 height 22
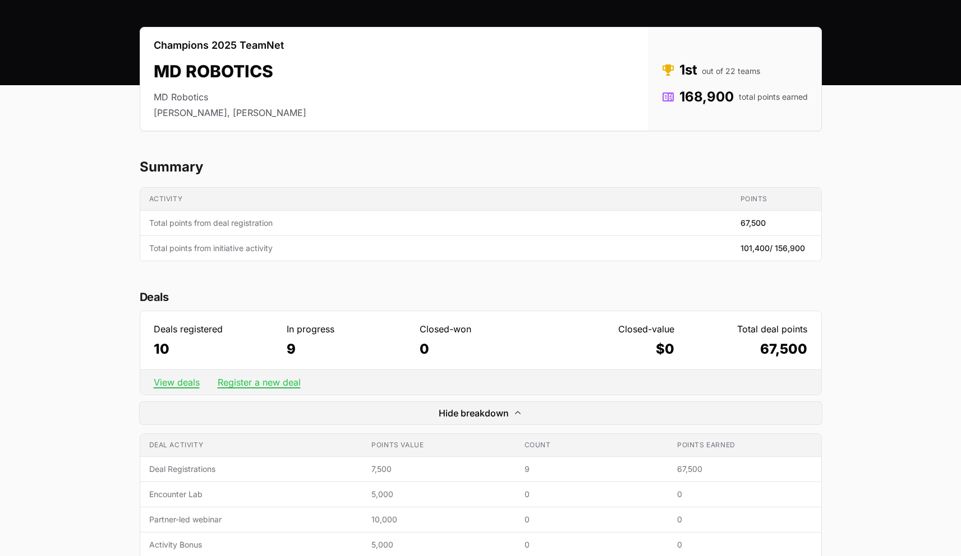
scroll to position [80, 0]
